Goal: Task Accomplishment & Management: Use online tool/utility

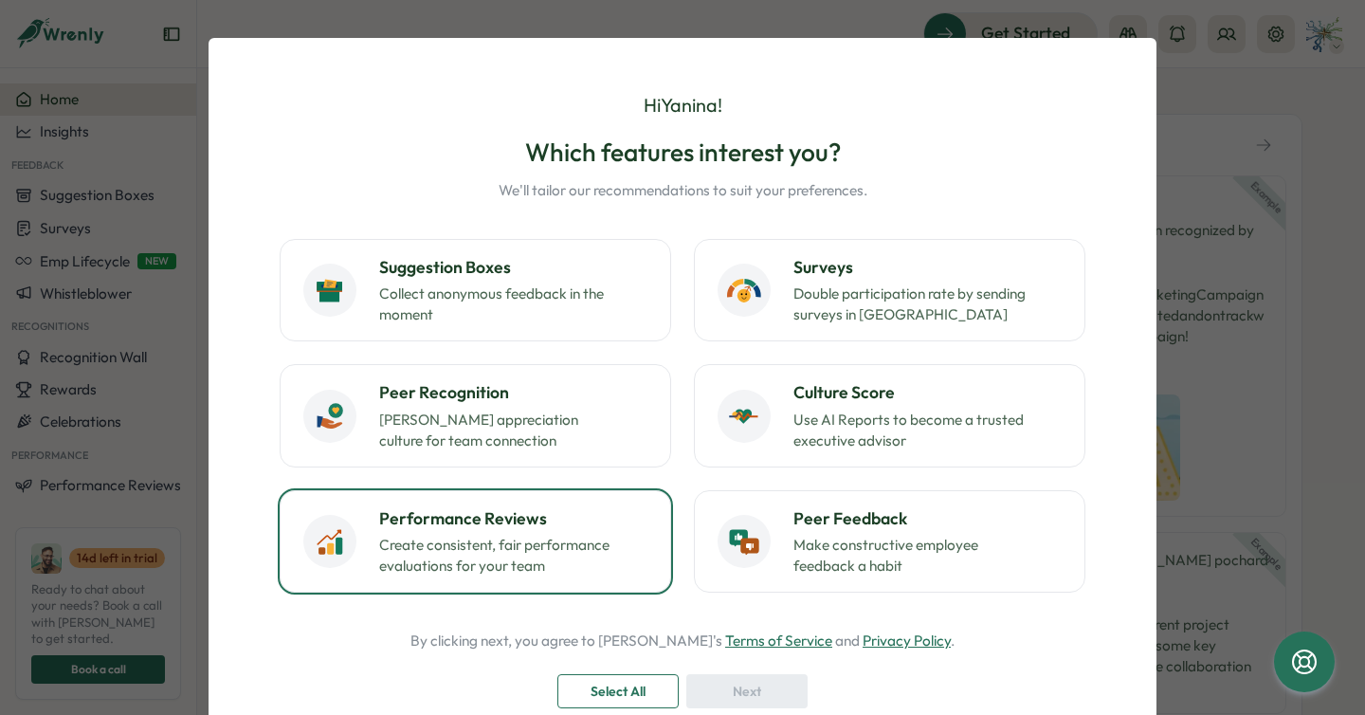
click at [579, 577] on button "Performance Reviews Create consistent, fair performance evaluations for your te…" at bounding box center [475, 541] width 391 height 102
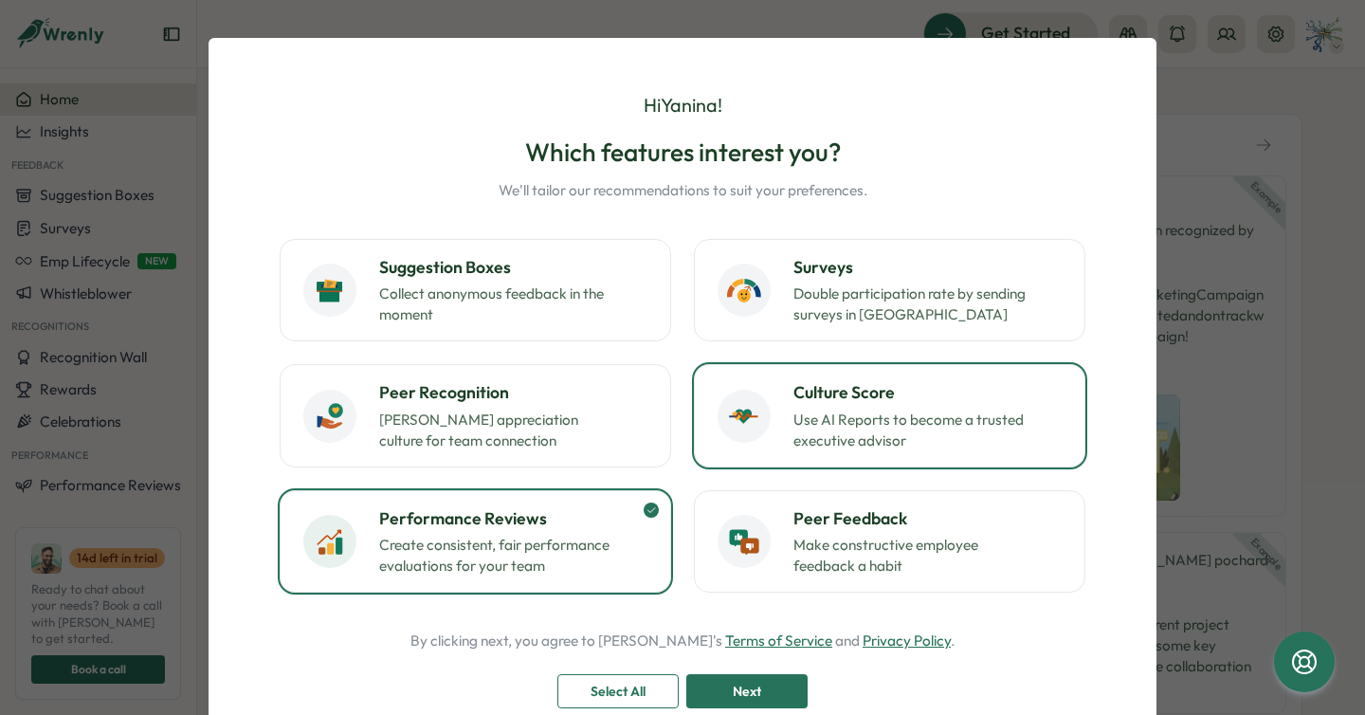
click at [815, 427] on p "Use AI Reports to become a trusted executive advisor" at bounding box center [911, 430] width 237 height 42
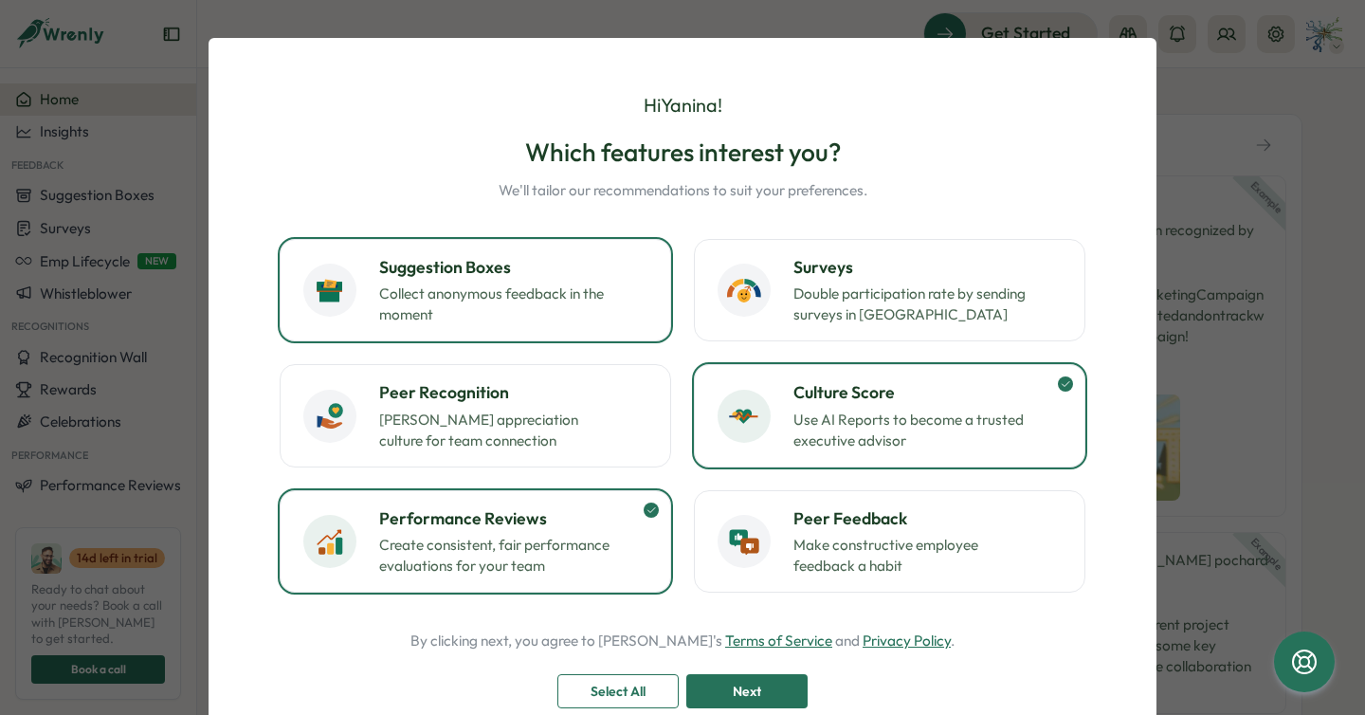
click at [612, 327] on button "Suggestion Boxes Collect anonymous feedback in the moment" at bounding box center [475, 290] width 391 height 102
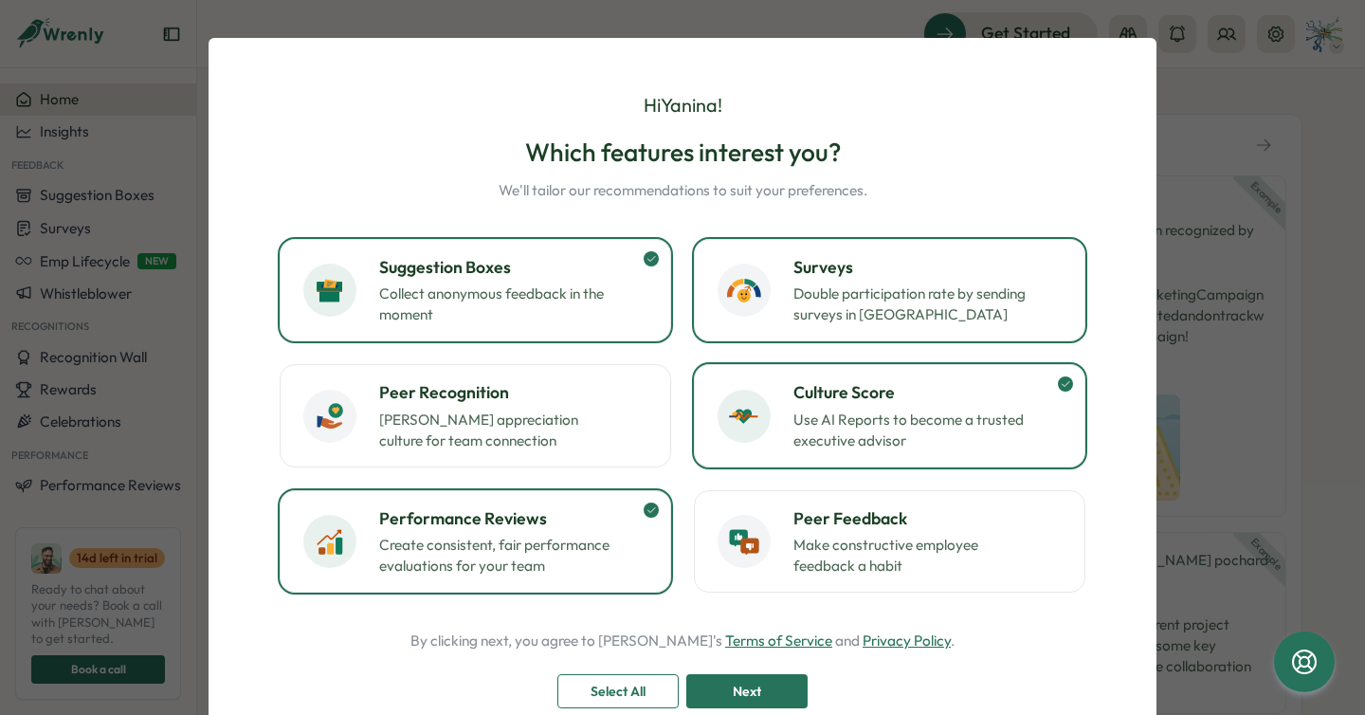
click at [772, 325] on button "Surveys Double participation rate by sending surveys in [GEOGRAPHIC_DATA]" at bounding box center [889, 290] width 391 height 102
click at [733, 678] on span "Next" at bounding box center [747, 691] width 28 height 32
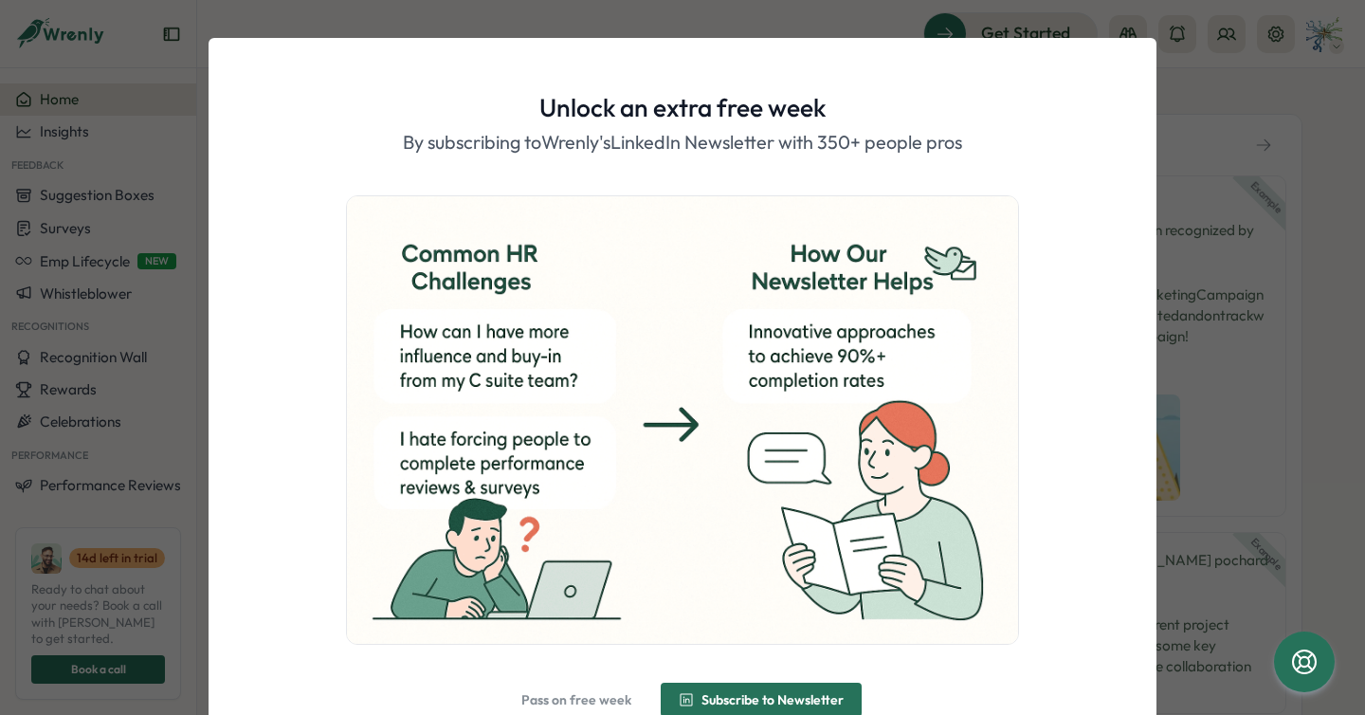
drag, startPoint x: 1364, startPoint y: 416, endPoint x: 1350, endPoint y: 601, distance: 185.4
click at [1350, 601] on div "Unlock an extra free week By subscribing to [PERSON_NAME]'s LinkedIn Newsletter…" at bounding box center [682, 357] width 1365 height 715
click at [559, 702] on span "Pass on free week" at bounding box center [576, 699] width 110 height 13
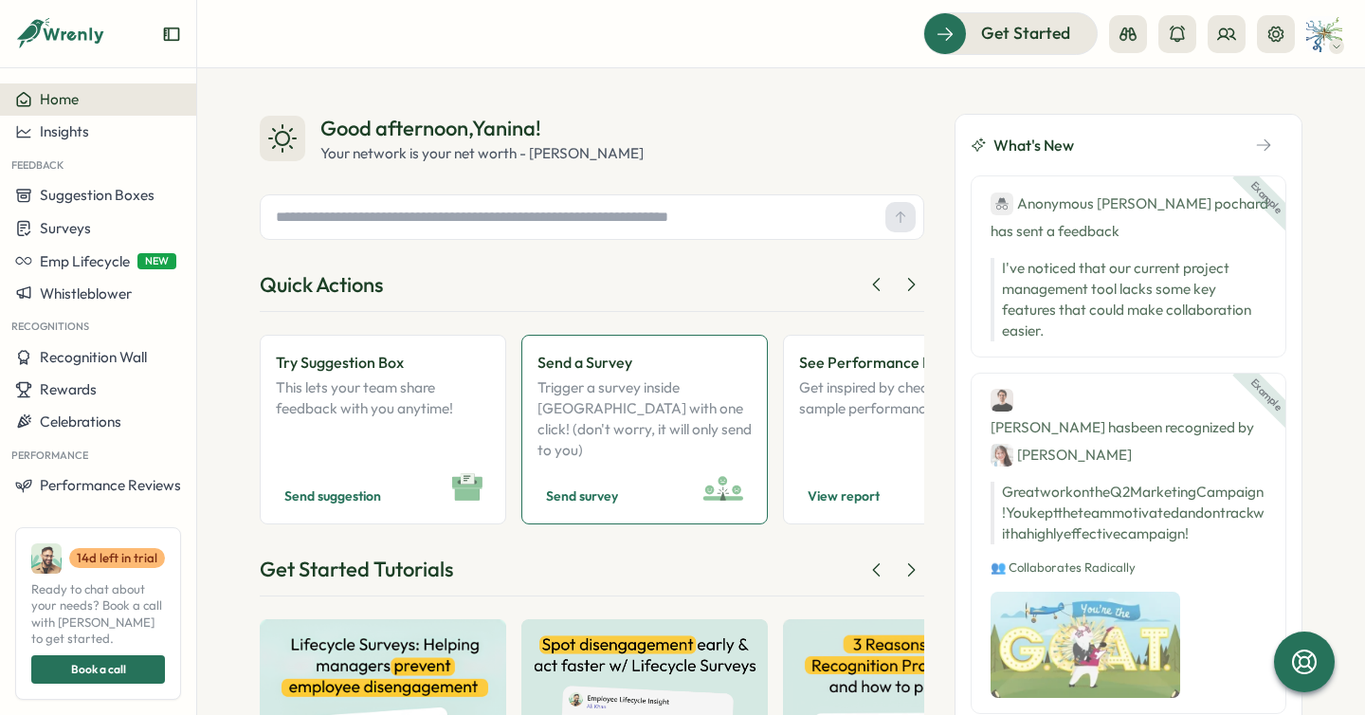
click at [626, 422] on p "Trigger a survey inside [GEOGRAPHIC_DATA] with one click! (don't worry, it will…" at bounding box center [644, 418] width 214 height 83
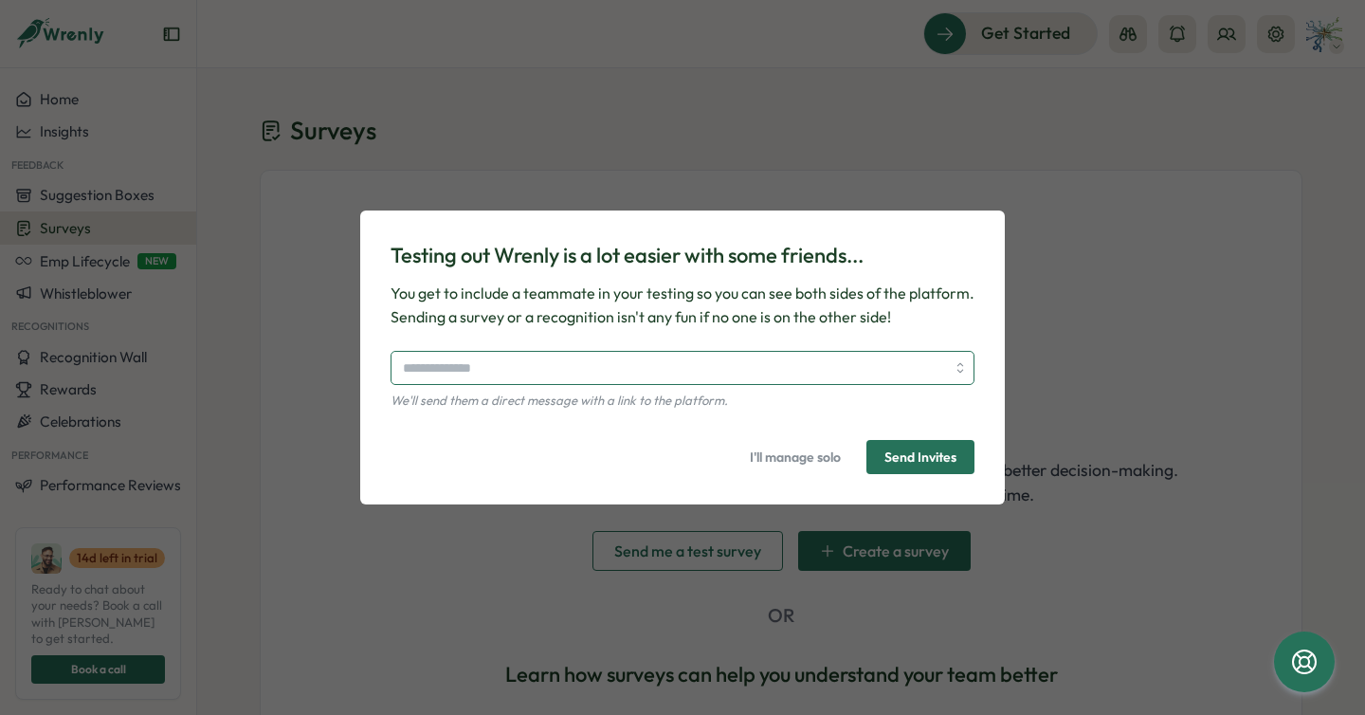
click at [961, 371] on div at bounding box center [683, 368] width 584 height 34
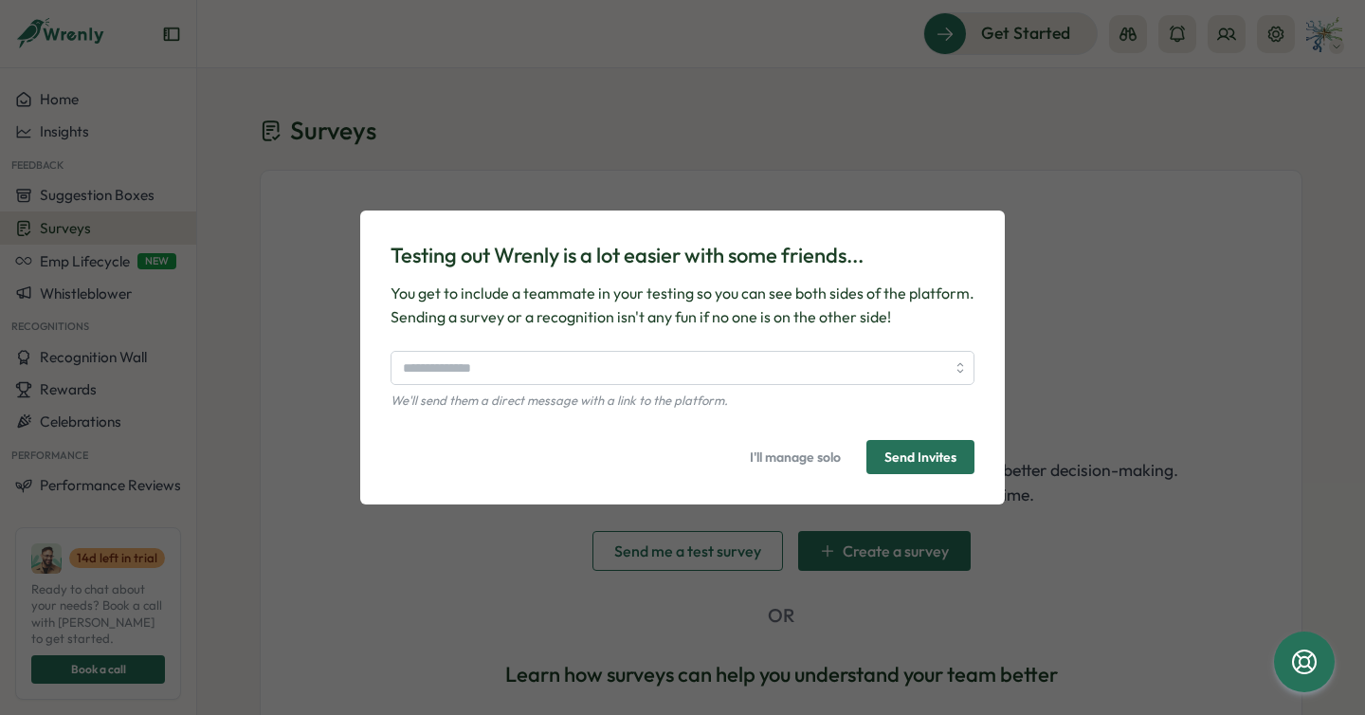
click at [935, 388] on div "We'll send them a direct message with a link to the platform." at bounding box center [683, 380] width 584 height 59
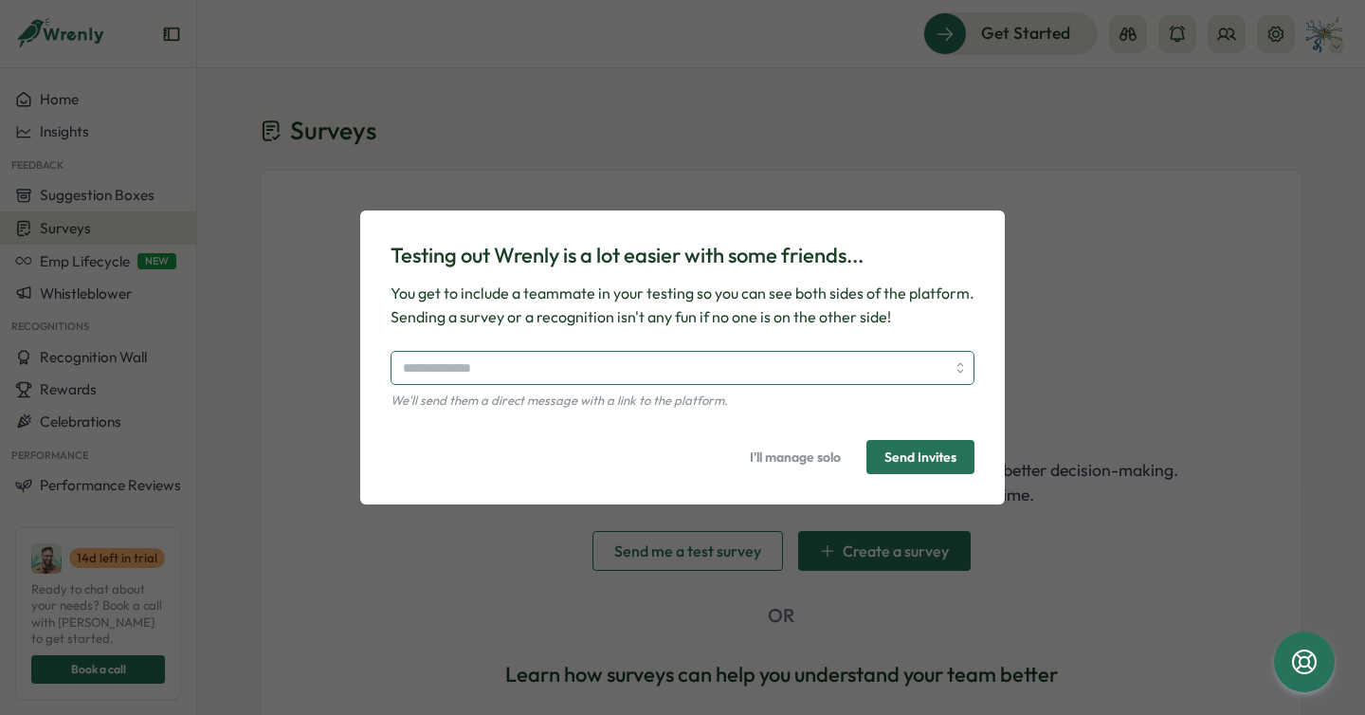
click at [938, 376] on input "search" at bounding box center [674, 368] width 542 height 32
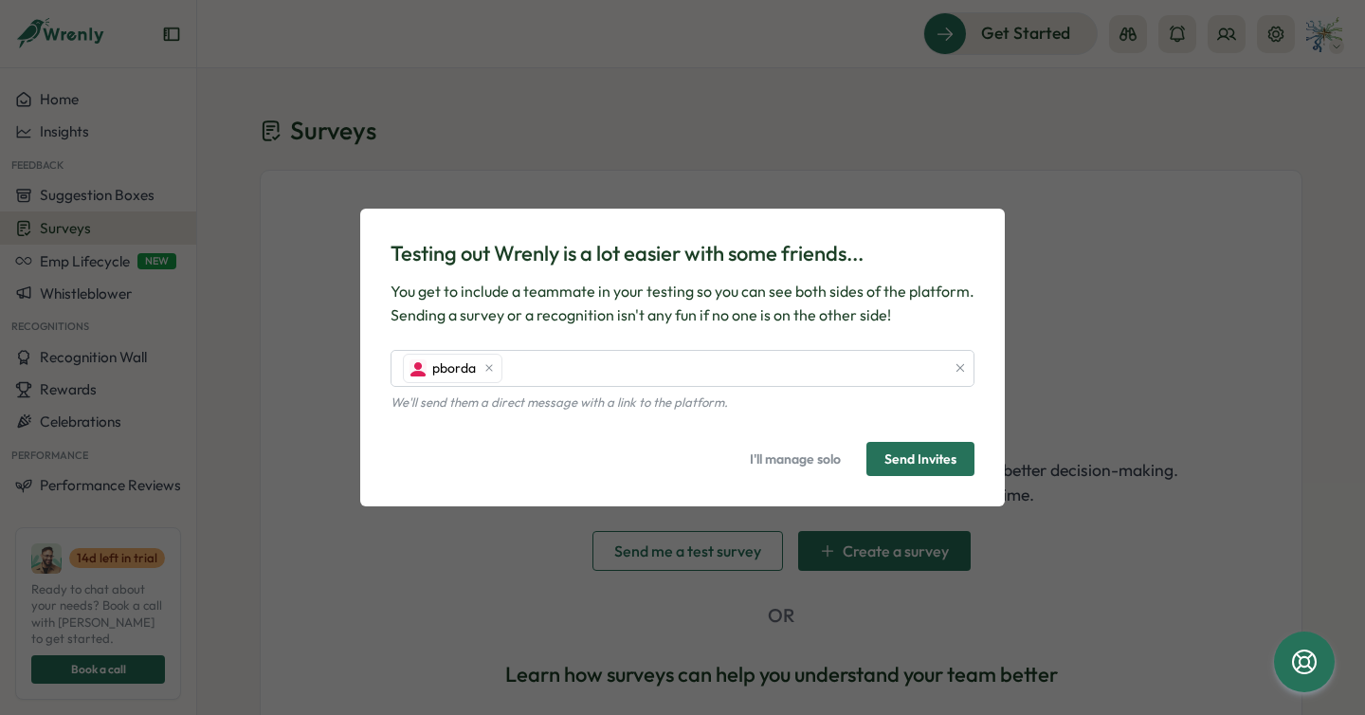
click at [805, 468] on span "I'll manage solo" at bounding box center [795, 459] width 91 height 32
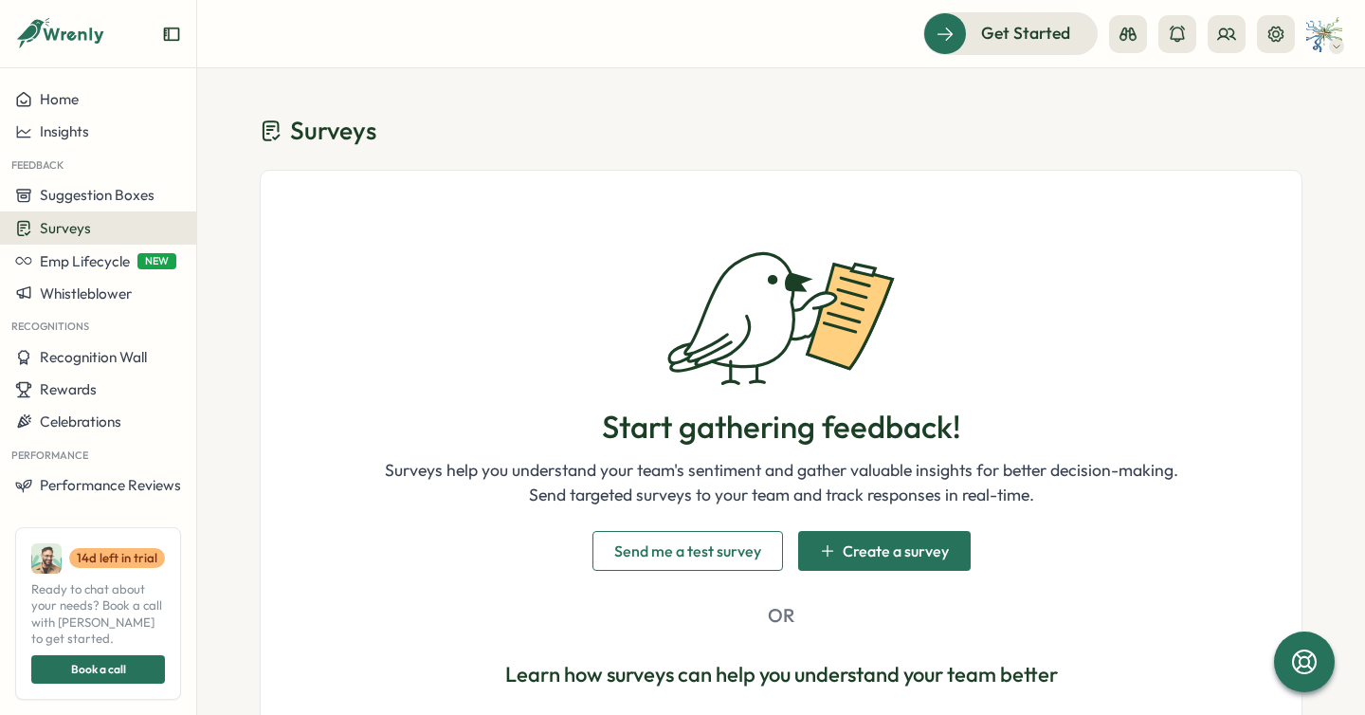
click at [512, 316] on div "Start gathering feedback! Surveys help you understand your team's sentiment and…" at bounding box center [781, 376] width 793 height 261
